Goal: Task Accomplishment & Management: Manage account settings

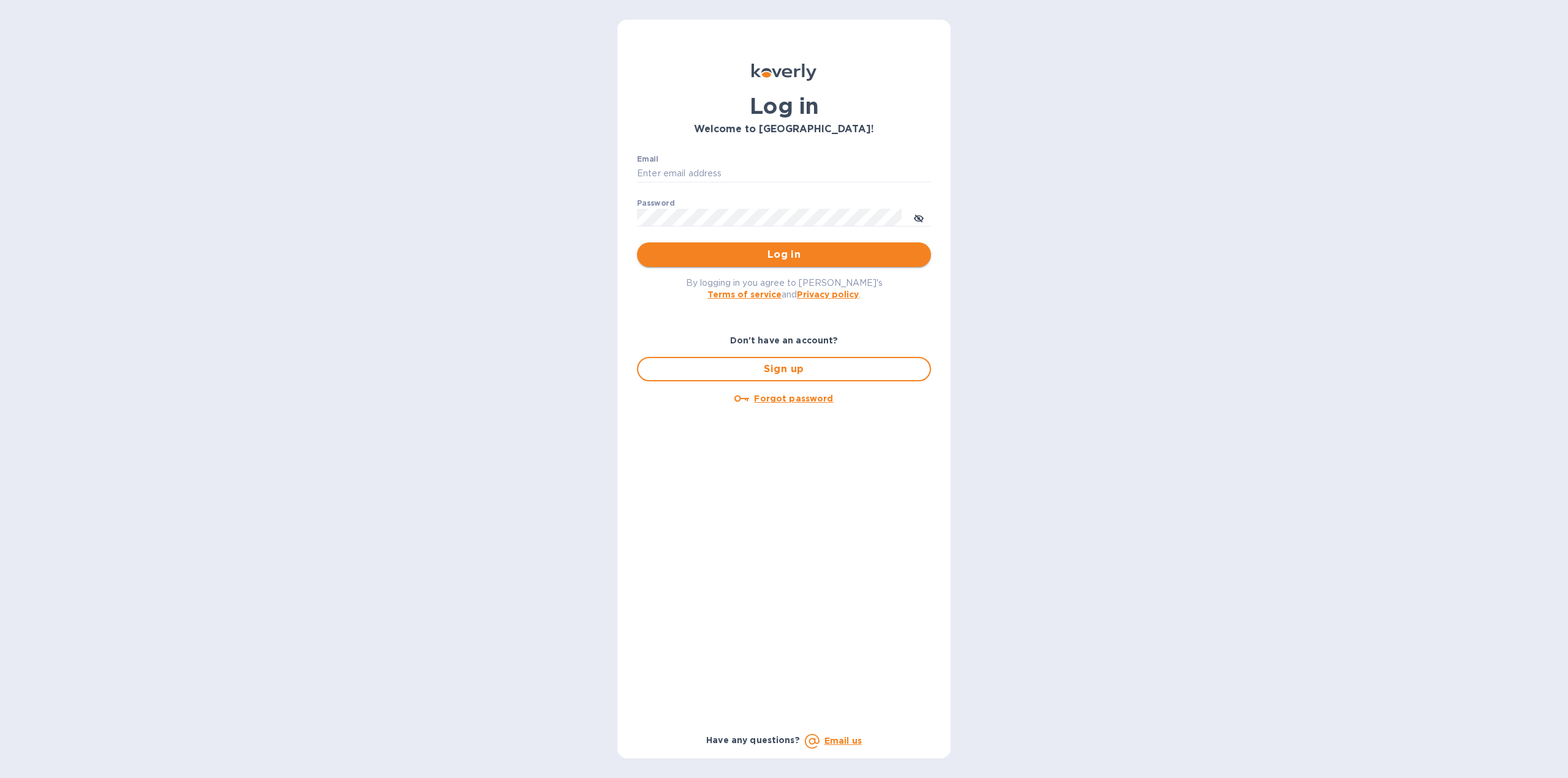
type input "[EMAIL_ADDRESS][DOMAIN_NAME]"
click at [738, 259] on span "Log in" at bounding box center [783, 254] width 274 height 15
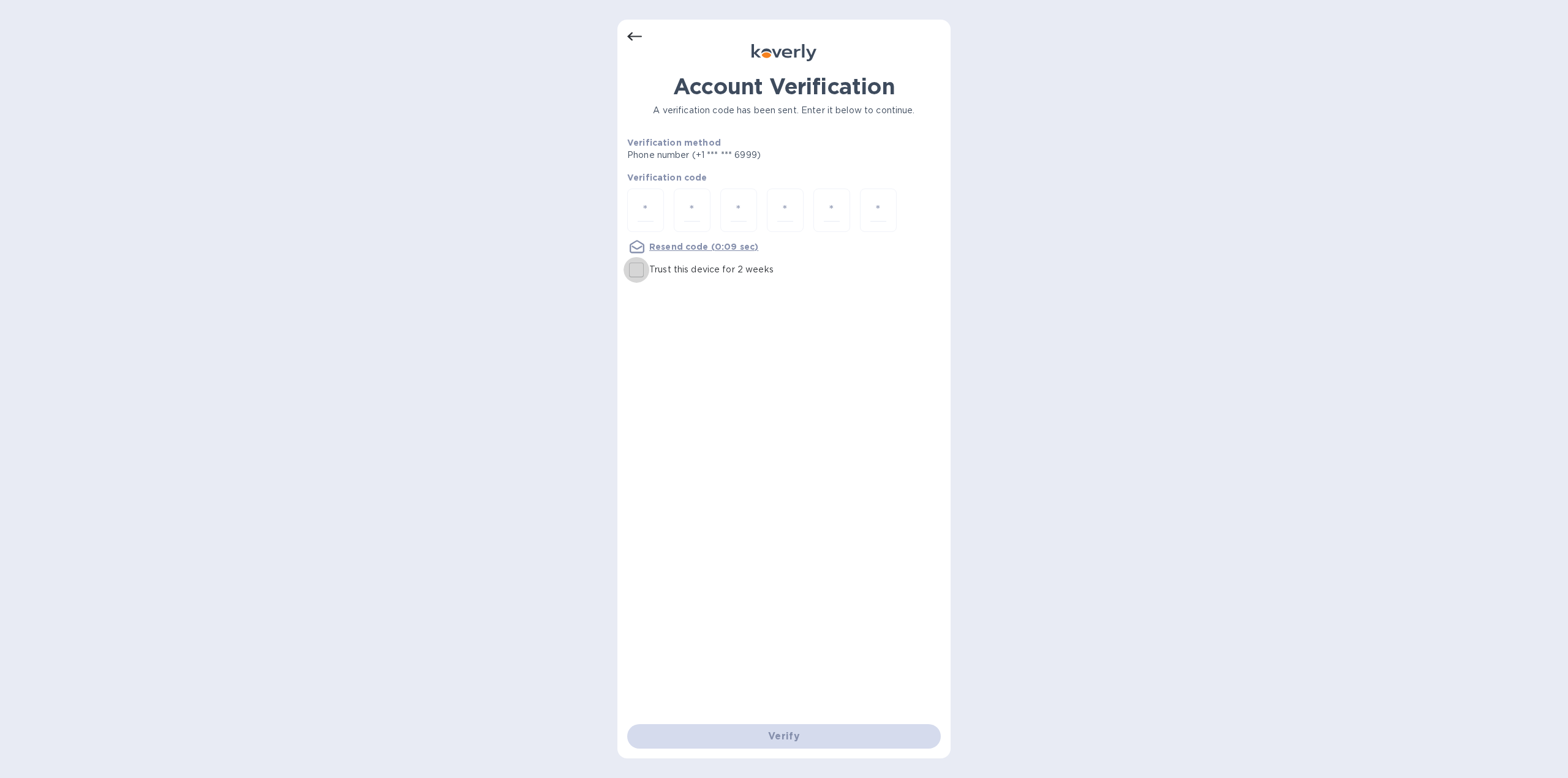
click at [637, 273] on input "Trust this device for 2 weeks" at bounding box center [636, 270] width 26 height 26
checkbox input "true"
click at [632, 199] on div at bounding box center [645, 210] width 37 height 43
type input "1"
type input "7"
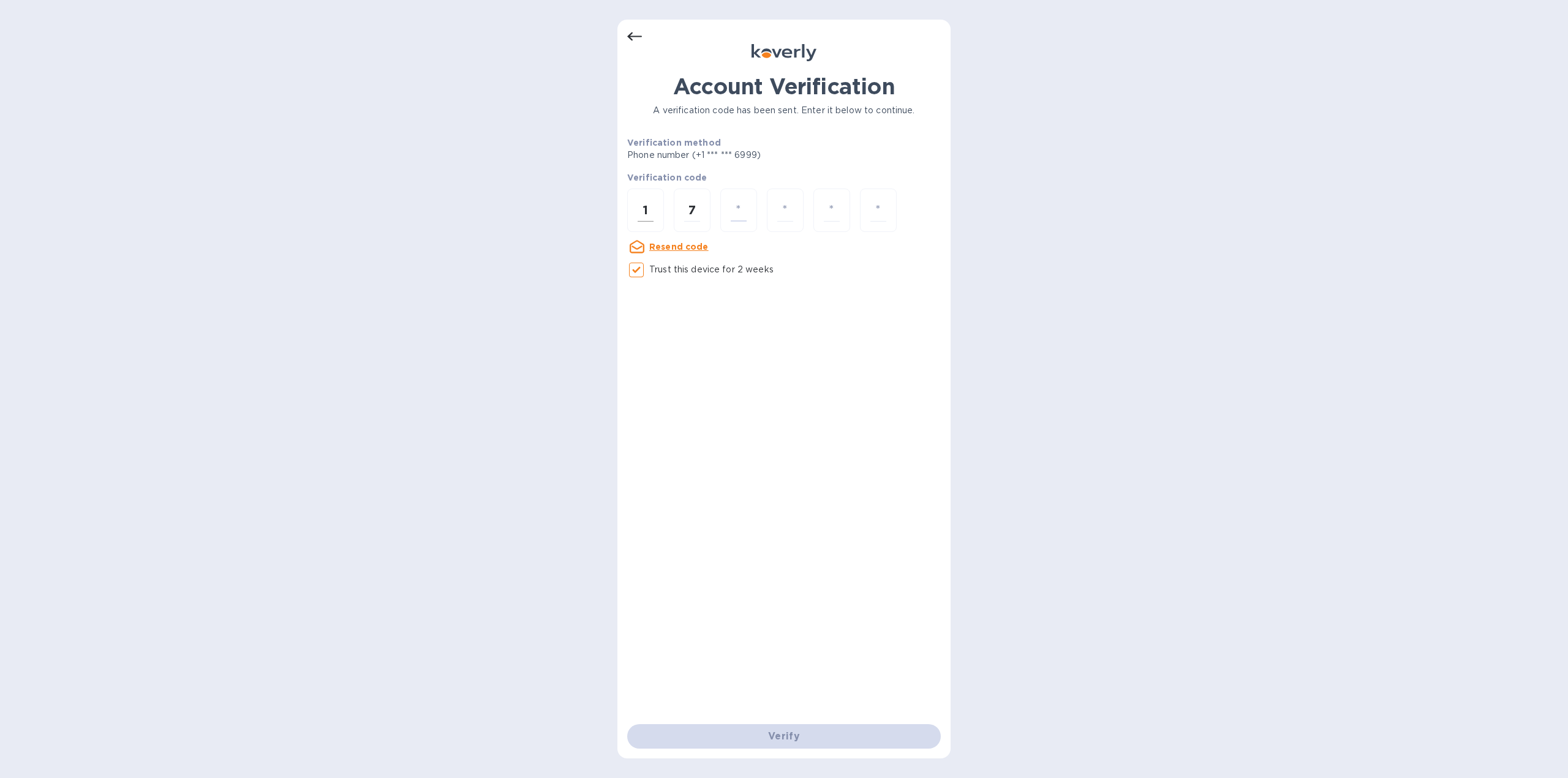
type input "2"
type input "8"
type input "7"
type input "1"
